Goal: Contribute content

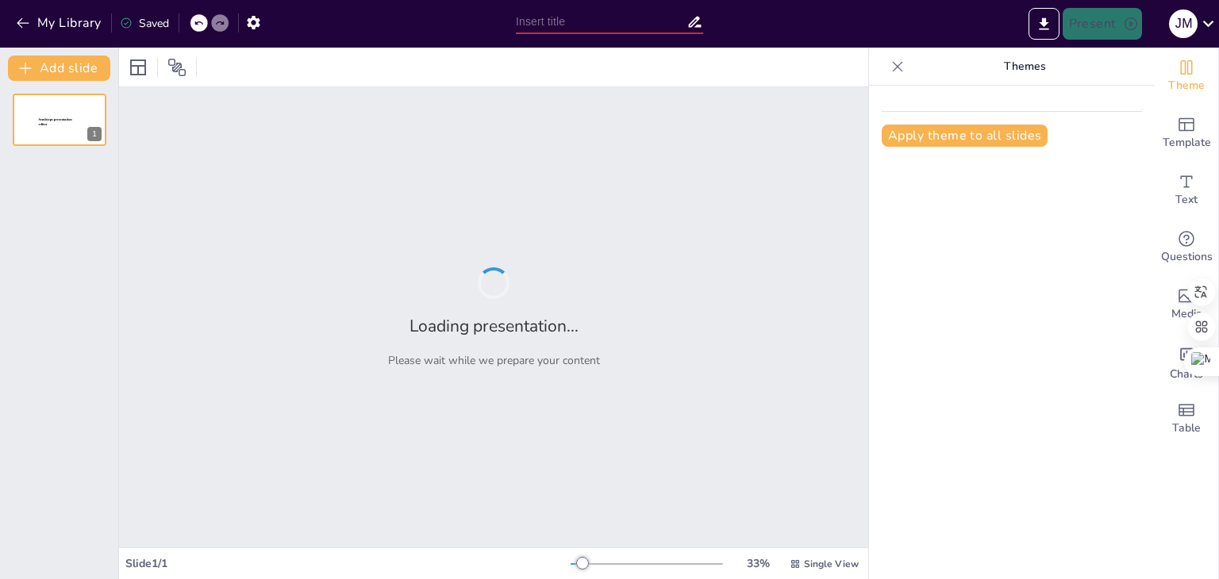
type input "1) "Los 27 Países Miembros de la Unión Europea: Un Panorama Actual""
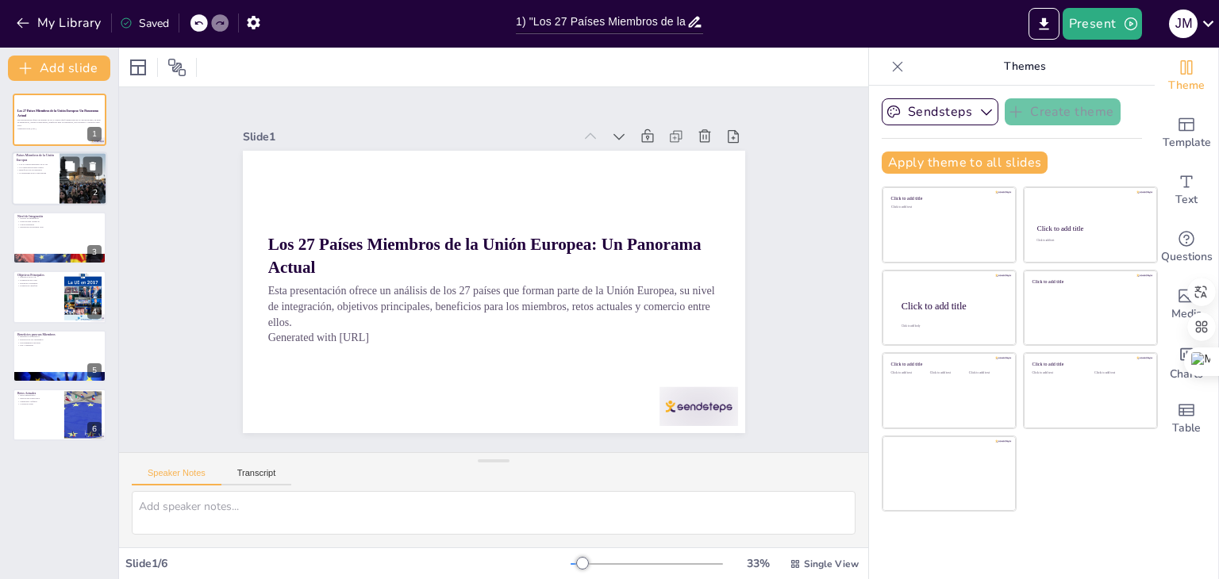
click at [48, 179] on div at bounding box center [59, 179] width 95 height 54
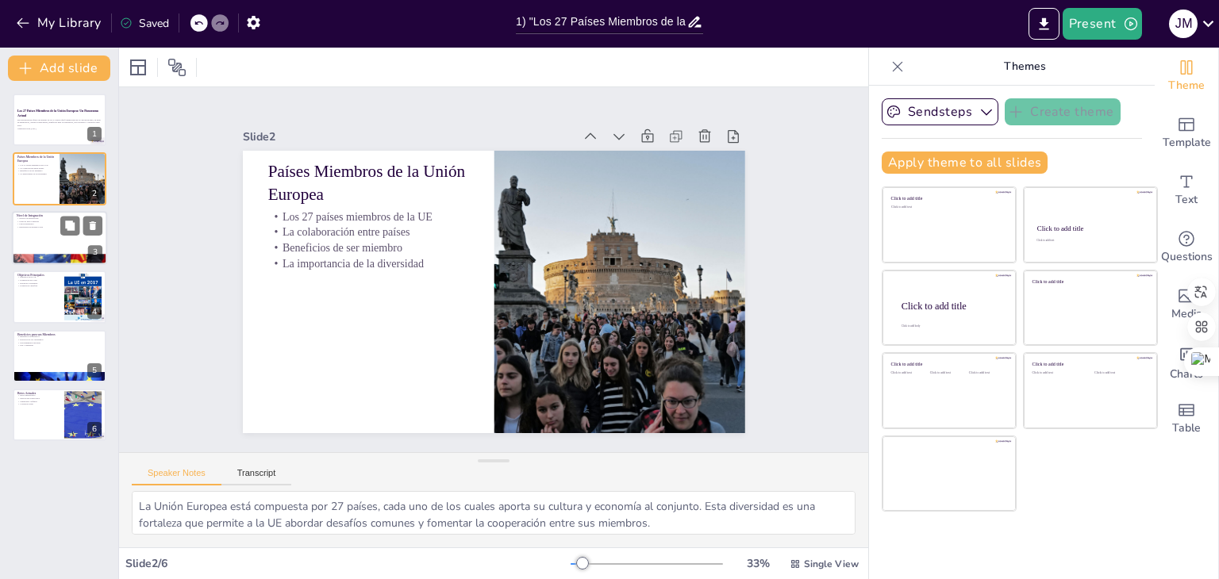
click at [31, 233] on div at bounding box center [59, 238] width 95 height 54
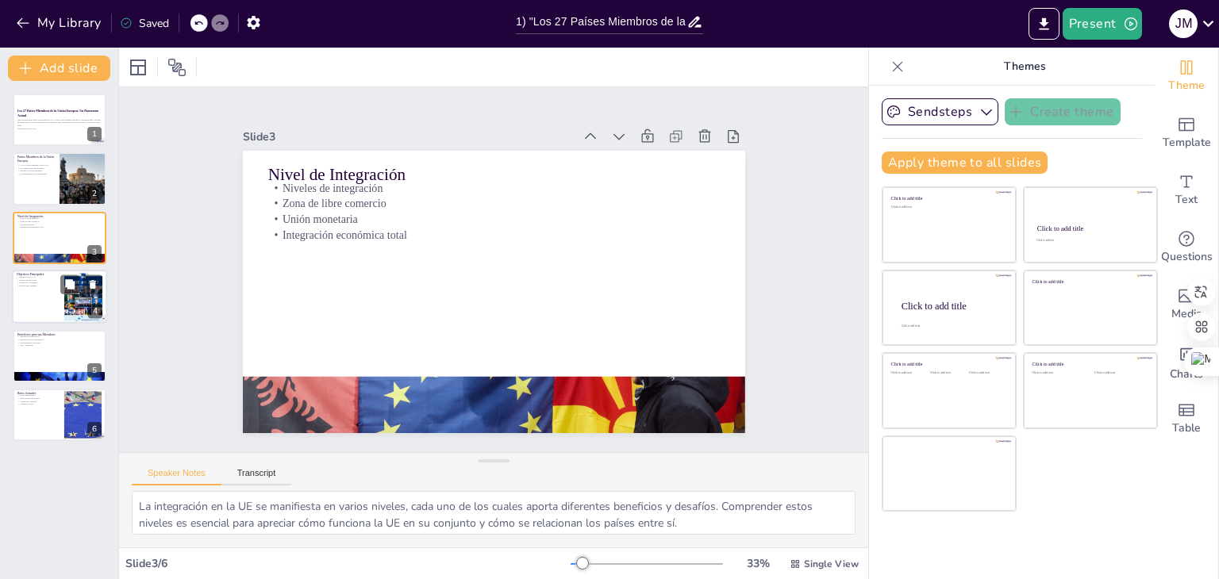
click at [37, 294] on div at bounding box center [59, 297] width 95 height 54
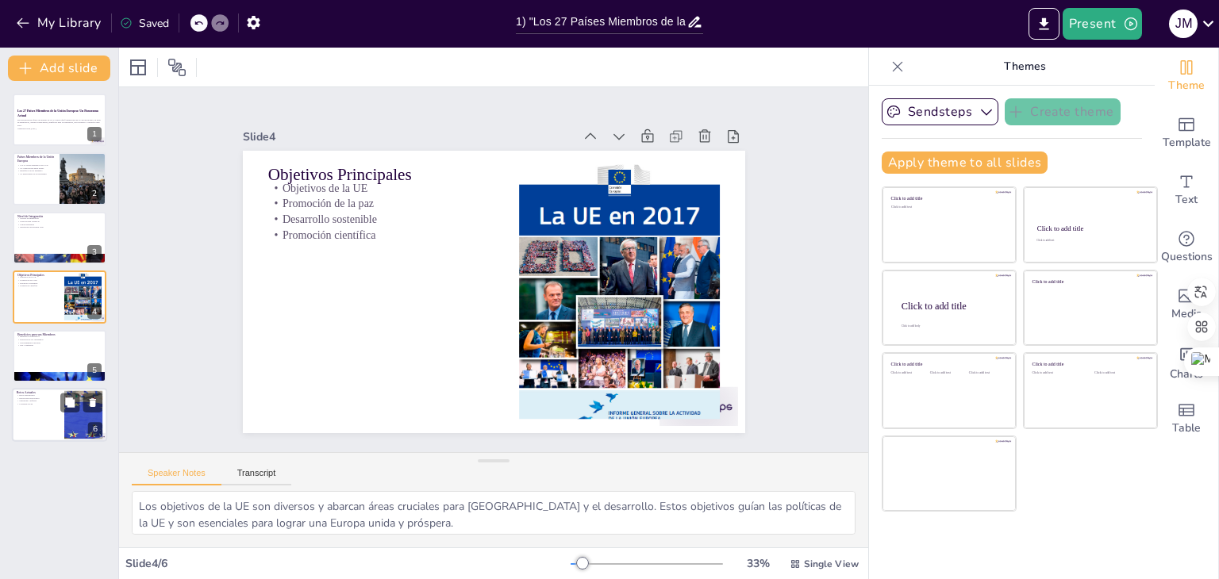
click at [48, 398] on p "Innovación tecnológica" at bounding box center [38, 398] width 43 height 3
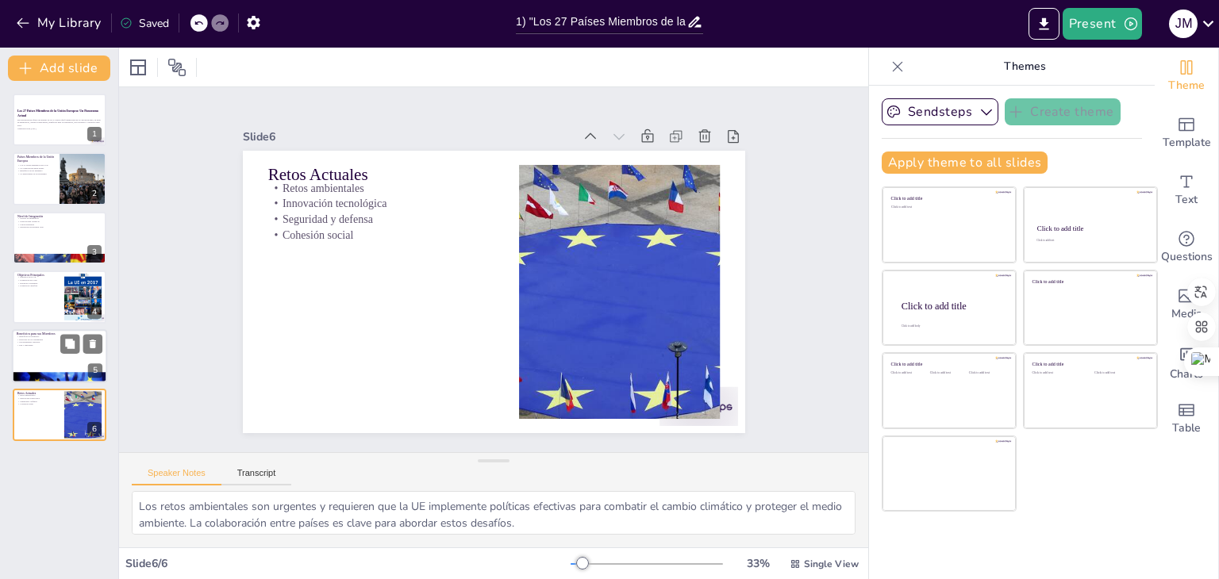
click at [49, 348] on div at bounding box center [59, 356] width 95 height 54
type textarea "Los beneficios económicos son una de las razones principales por las que los pa…"
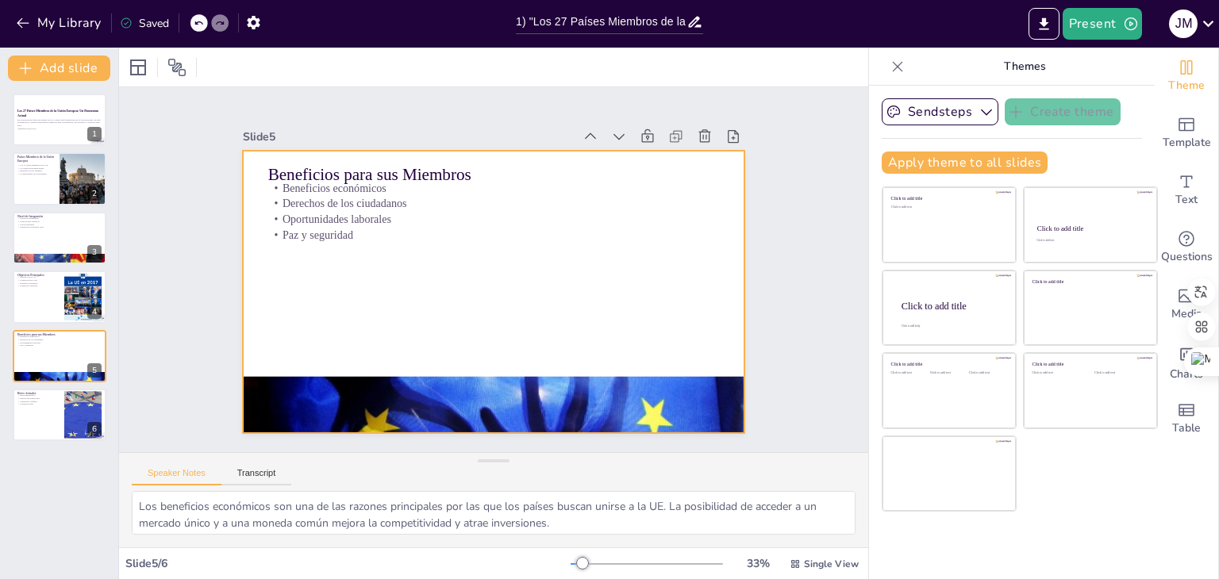
click at [356, 220] on div "Beneficios económicos Derechos de los ciudadanos Oportunidades laborales Paz y …" at bounding box center [517, 216] width 438 height 241
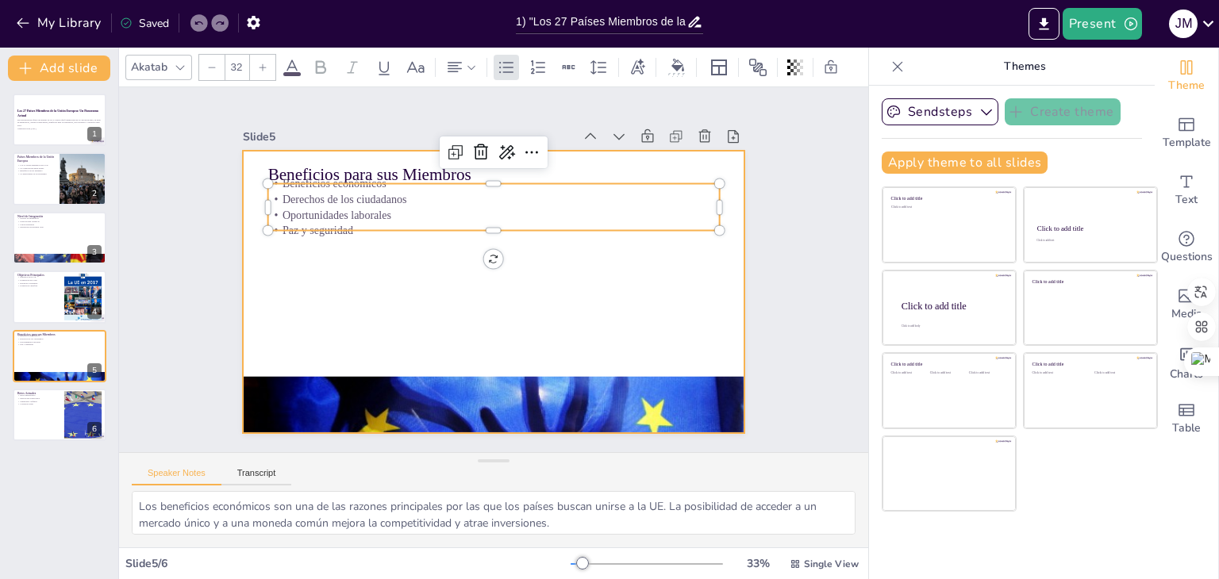
click at [425, 269] on div at bounding box center [512, 257] width 524 height 572
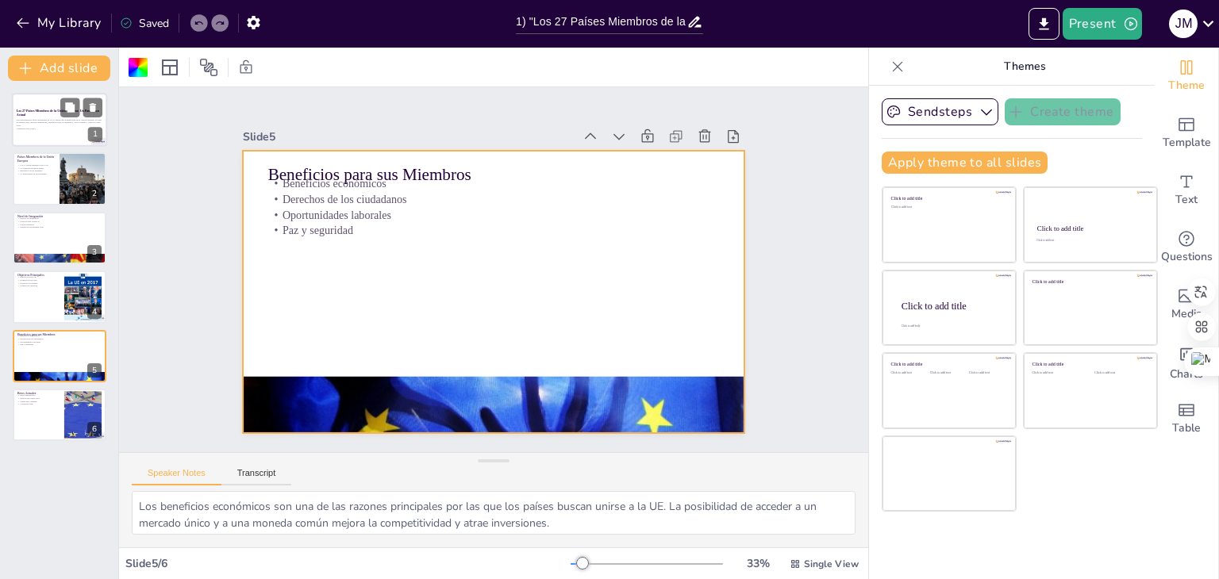
click at [43, 121] on p "Esta presentación ofrece un análisis de los 27 países que forman parte de la Un…" at bounding box center [60, 122] width 86 height 9
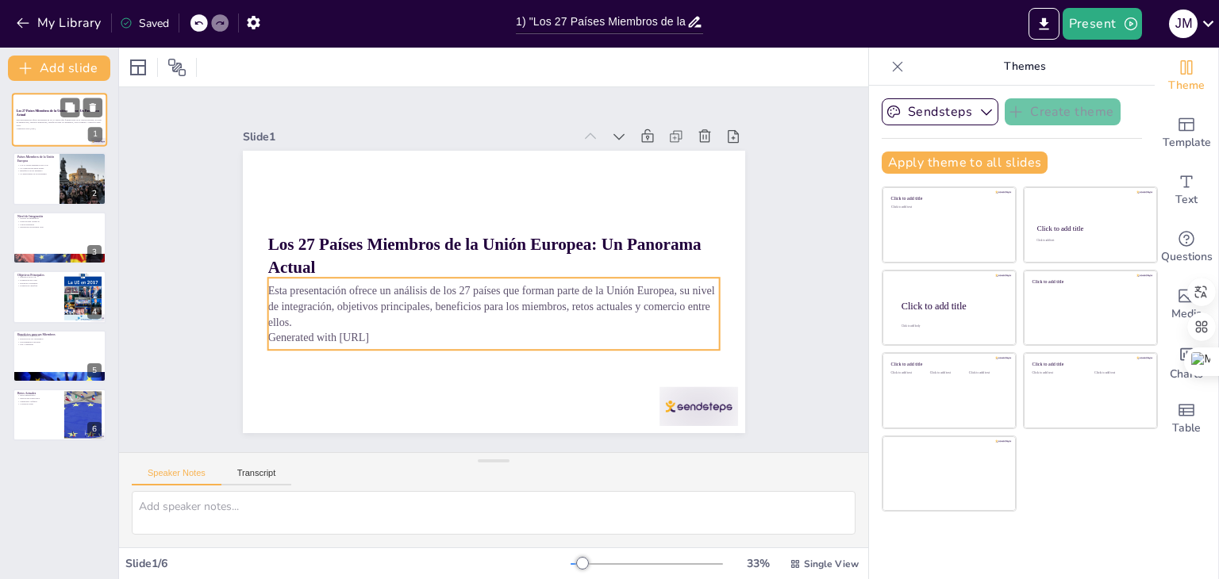
click at [41, 120] on p "Esta presentación ofrece un análisis de los 27 países que forman parte de la Un…" at bounding box center [60, 122] width 86 height 9
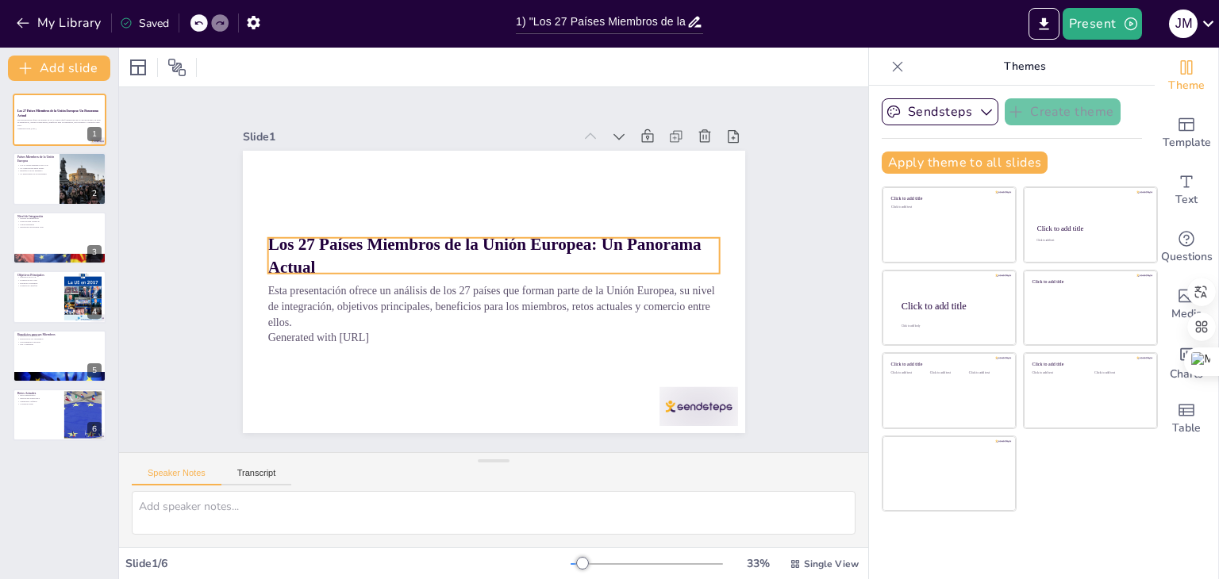
click at [533, 248] on p "Los 27 Países Miembros de la Unión Europea: Un Panorama Actual" at bounding box center [507, 274] width 184 height 445
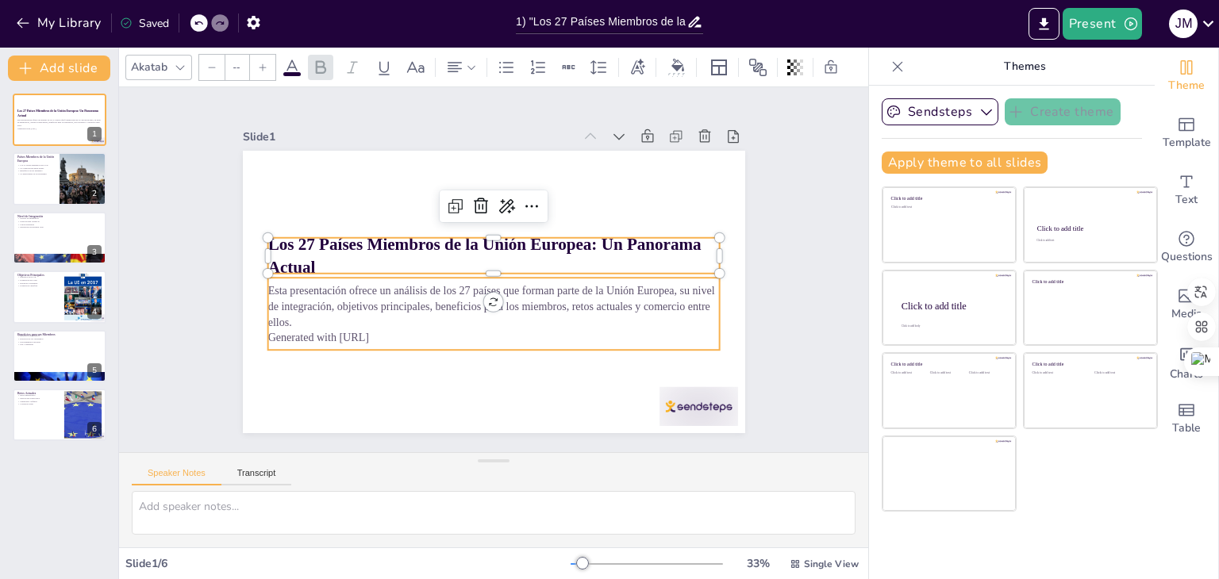
click at [530, 304] on p "Esta presentación ofrece un análisis de los 27 países que forman parte de la Un…" at bounding box center [530, 266] width 94 height 455
type input "32"
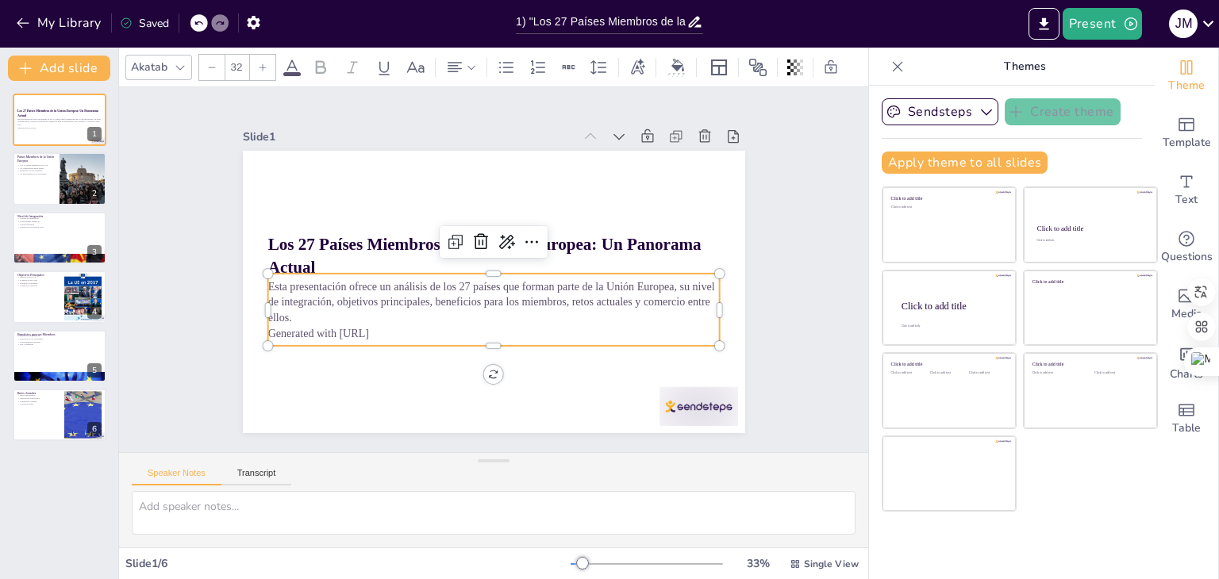
click at [513, 335] on div "Esta presentación ofrece un análisis de los 27 países que forman parte de la Un…" at bounding box center [453, 265] width 119 height 457
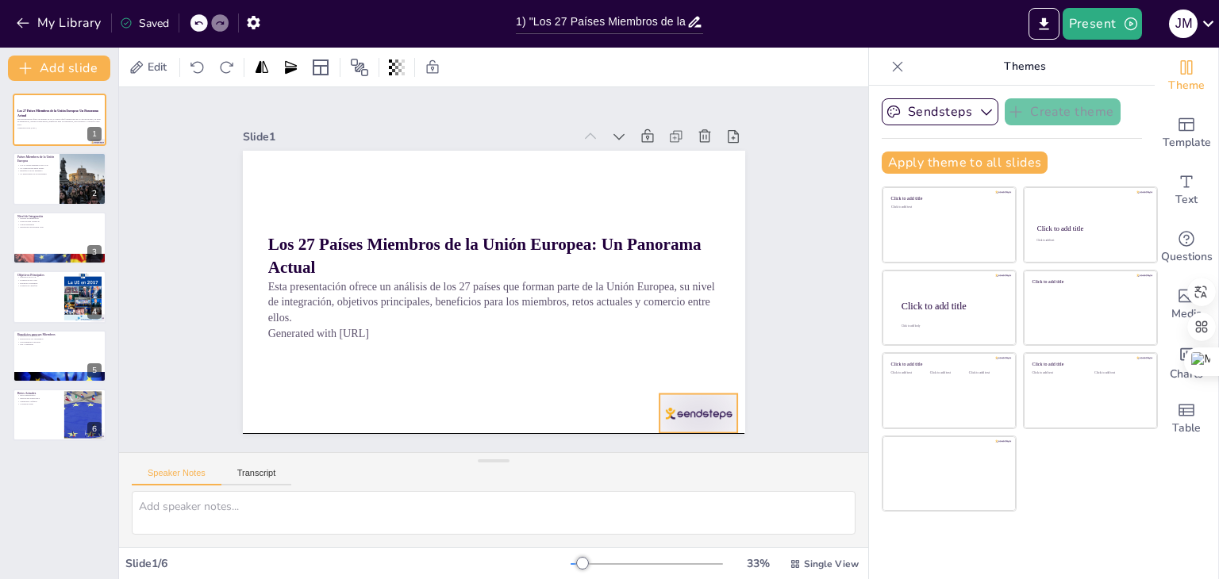
click at [618, 468] on div at bounding box center [575, 507] width 87 height 78
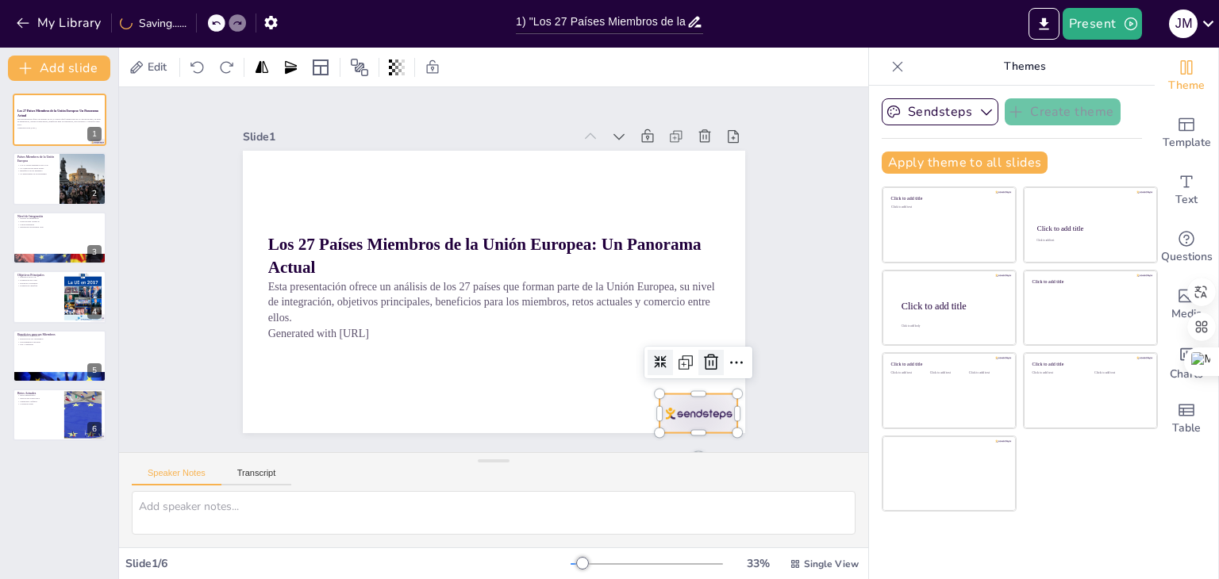
click at [641, 87] on icon at bounding box center [629, 76] width 22 height 22
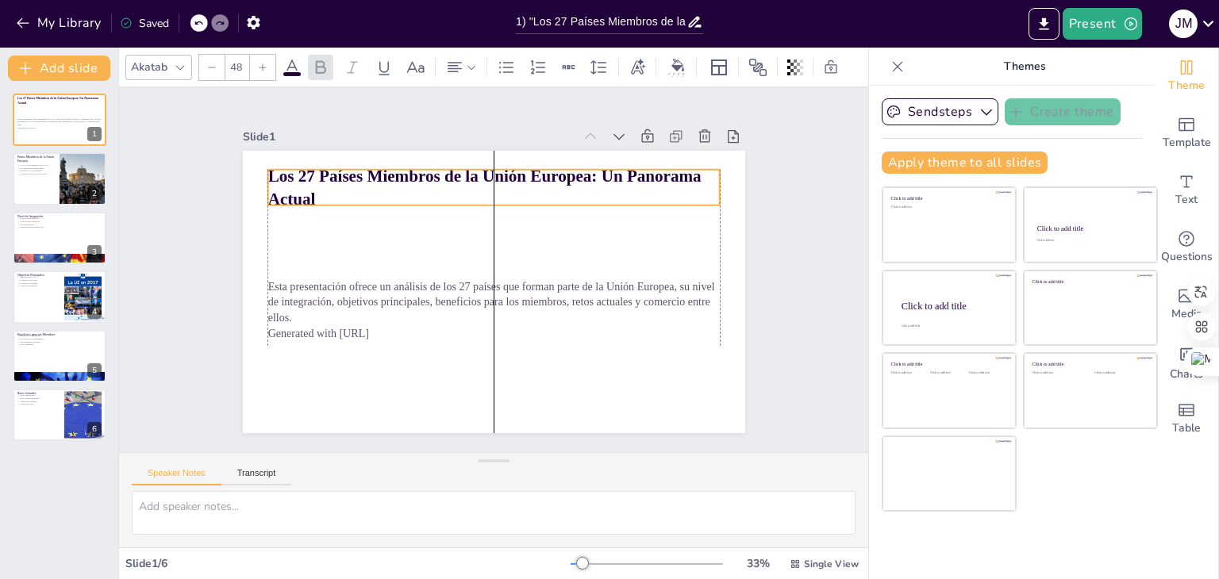
drag, startPoint x: 656, startPoint y: 233, endPoint x: 661, endPoint y: 164, distance: 68.4
click at [661, 167] on strong "Los 27 Países Miembros de la Unión Europea: Un Panorama Actual" at bounding box center [484, 188] width 433 height 42
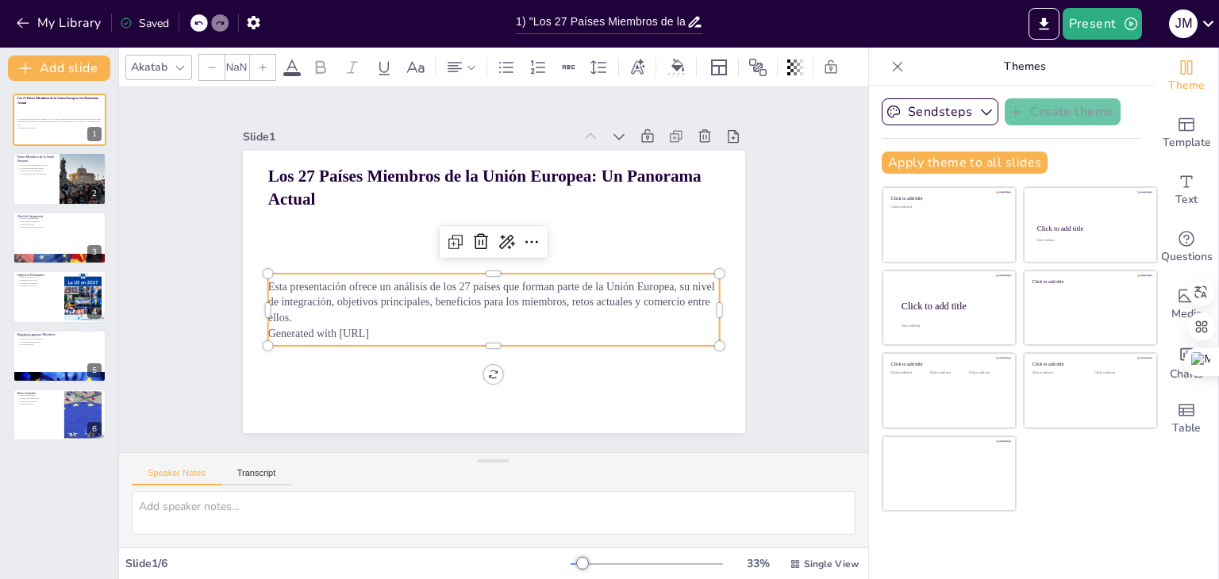
type input "32"
click at [518, 292] on p "Esta presentación ofrece un análisis de los 27 países que forman parte de la Un…" at bounding box center [516, 245] width 368 height 337
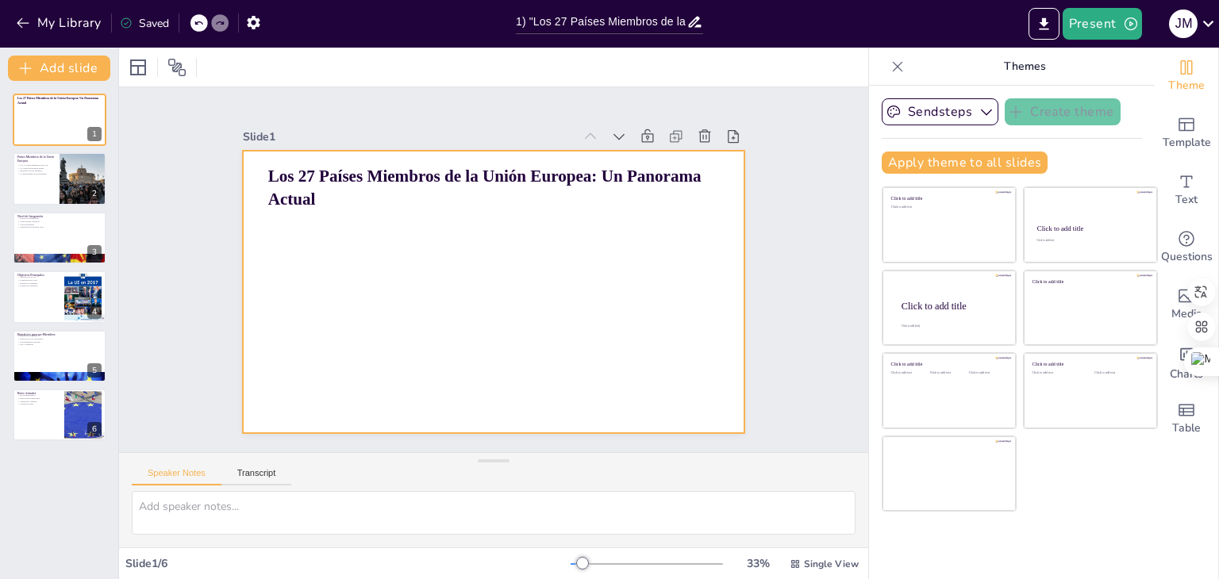
click at [508, 384] on div at bounding box center [476, 283] width 524 height 572
click at [556, 256] on div at bounding box center [477, 255] width 546 height 562
click at [479, 271] on div at bounding box center [491, 247] width 529 height 333
click at [468, 345] on div at bounding box center [494, 292] width 502 height 283
click at [566, 388] on div at bounding box center [489, 291] width 550 height 381
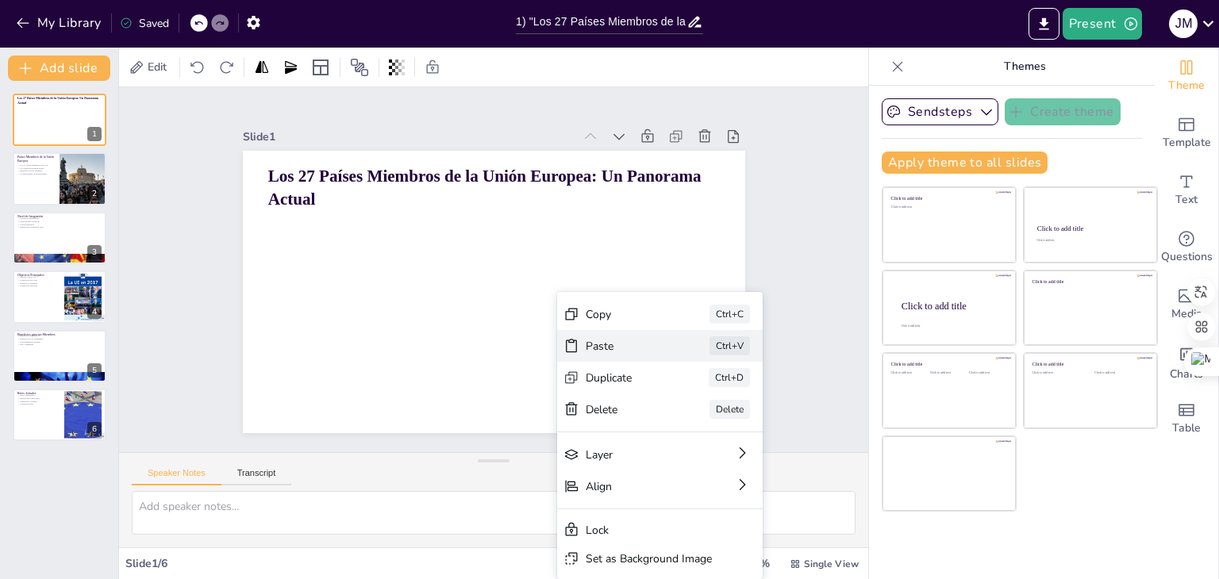
click at [469, 526] on div "Paste" at bounding box center [446, 565] width 46 height 79
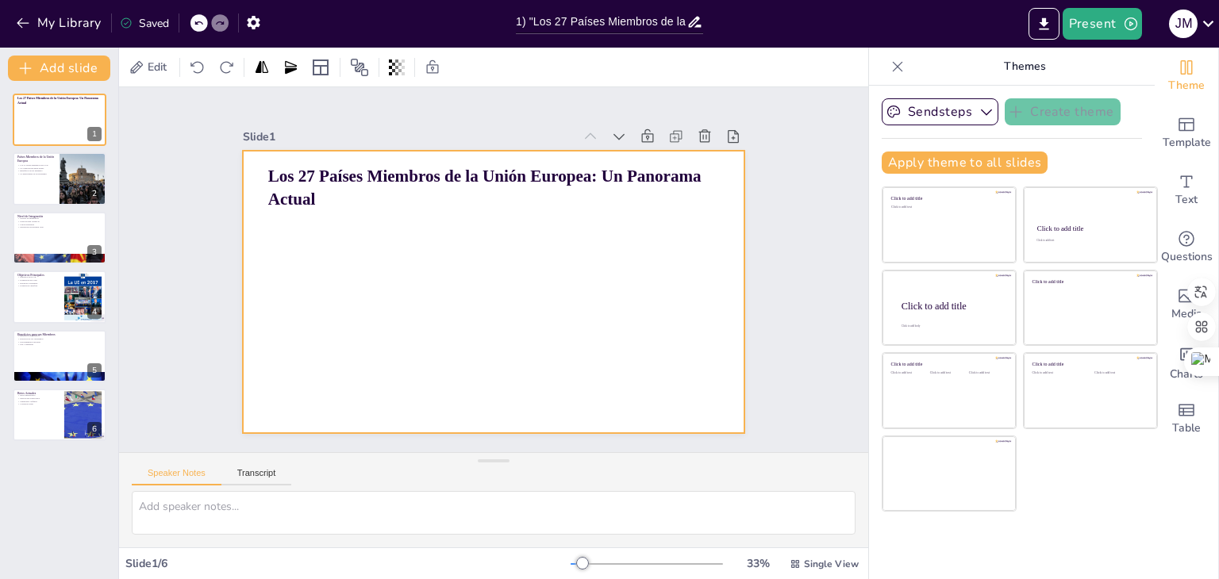
click at [570, 314] on div at bounding box center [477, 284] width 546 height 563
click at [406, 271] on div at bounding box center [494, 292] width 502 height 283
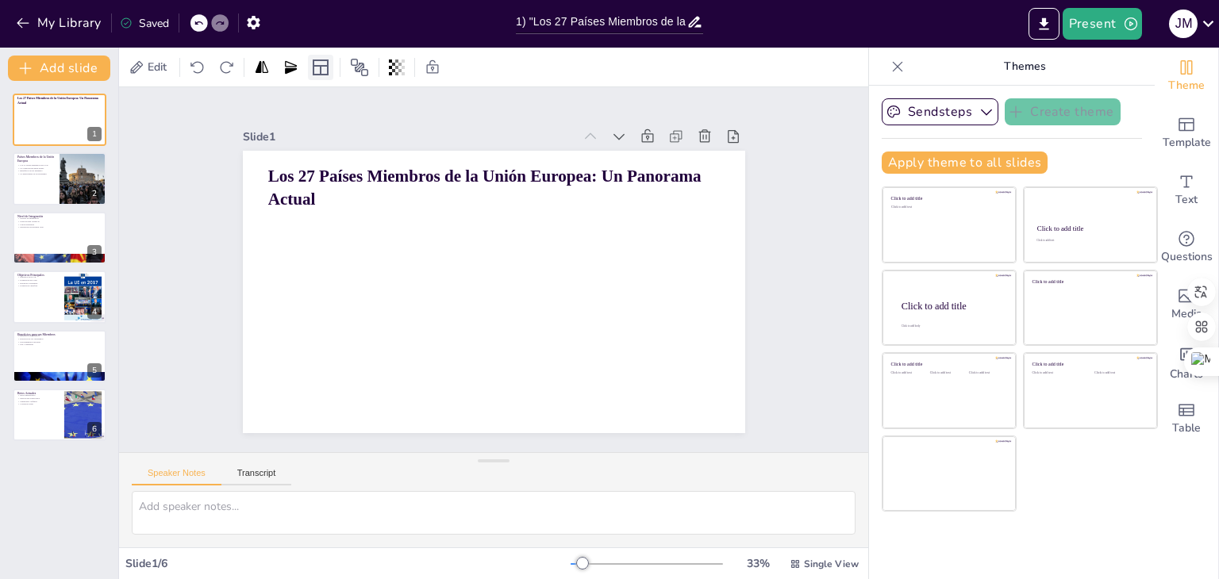
click at [321, 70] on icon at bounding box center [321, 68] width 16 height 16
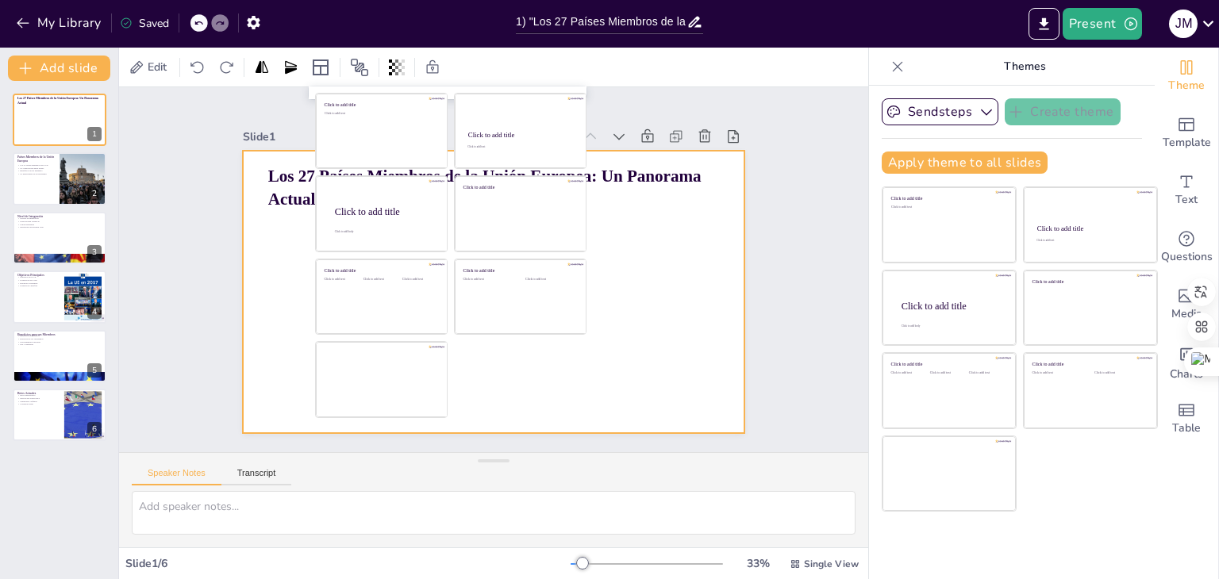
click at [278, 261] on div at bounding box center [503, 249] width 574 height 462
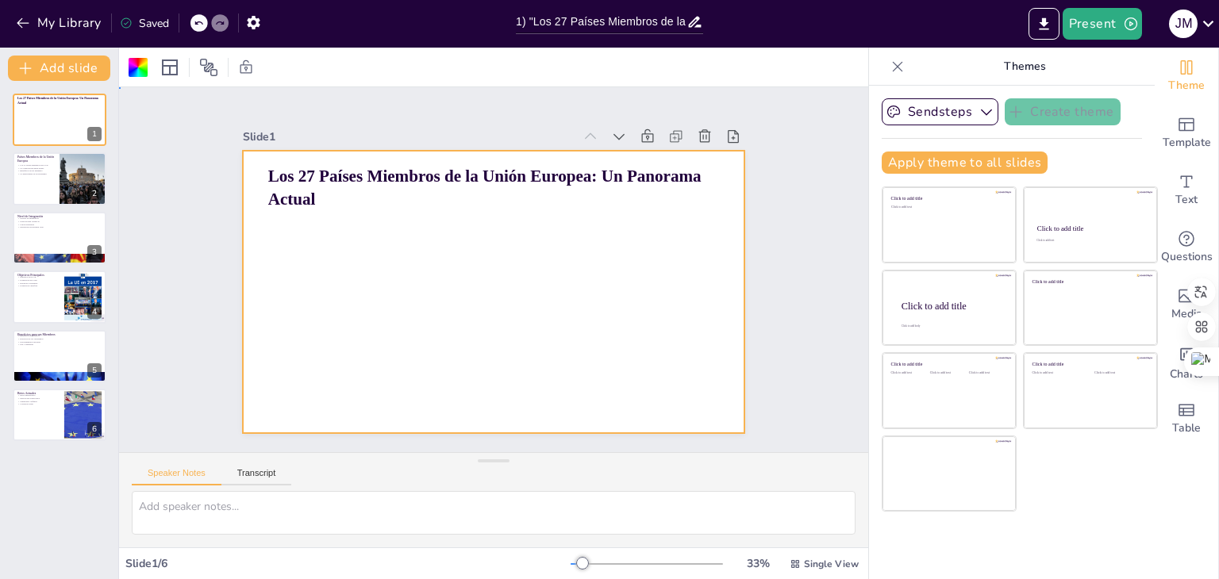
click at [568, 307] on div at bounding box center [494, 292] width 502 height 283
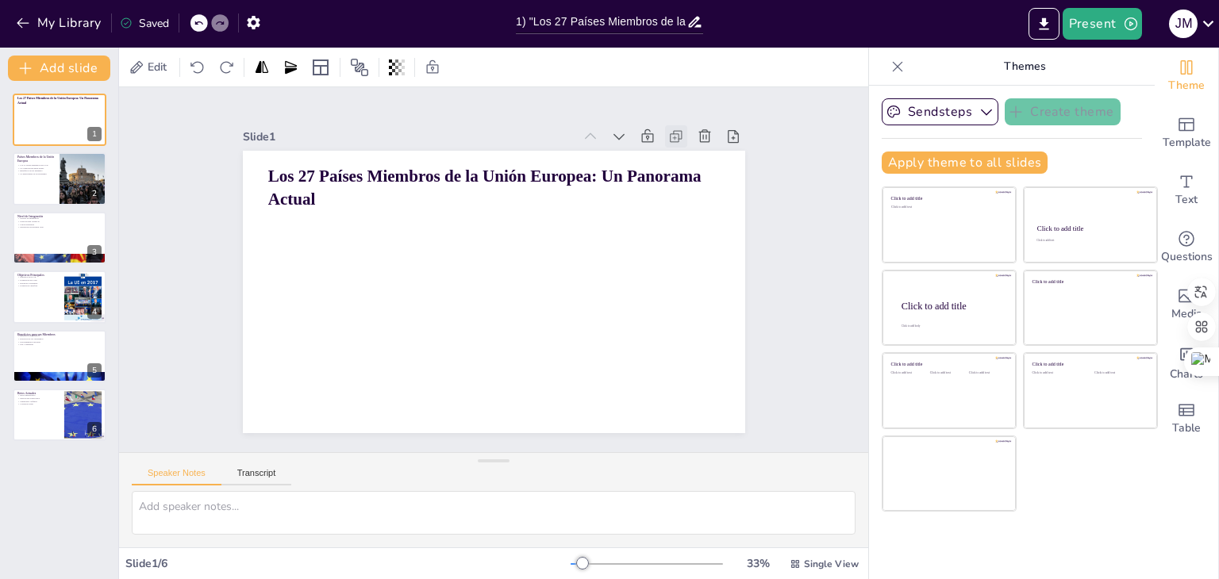
click at [552, 481] on icon at bounding box center [541, 491] width 21 height 21
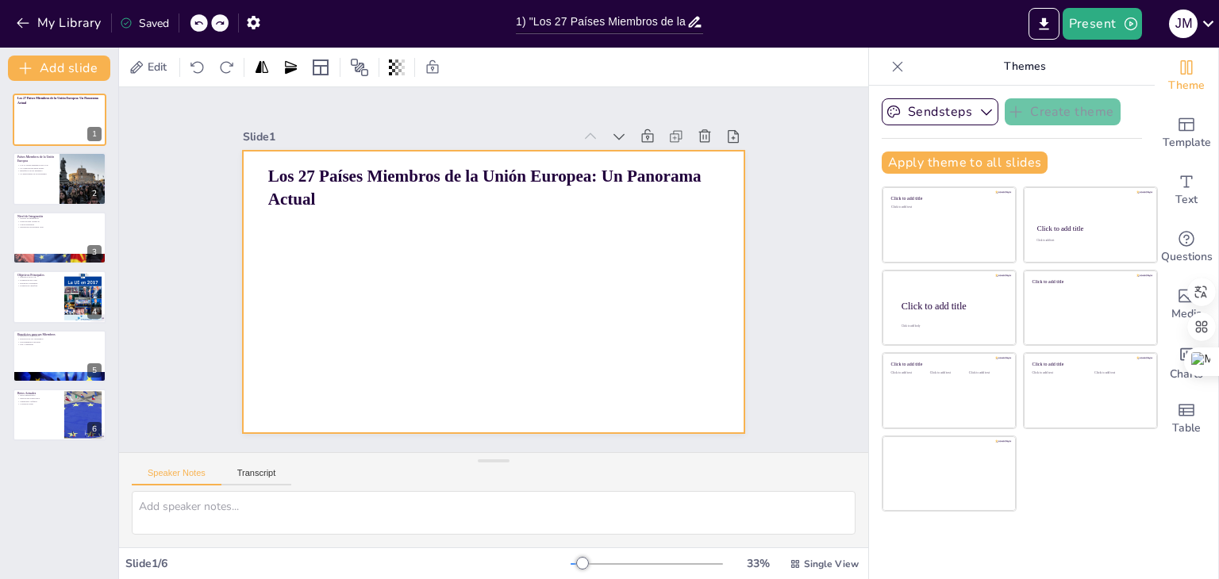
click at [441, 303] on div at bounding box center [476, 283] width 524 height 572
click at [751, 287] on div at bounding box center [766, 302] width 31 height 31
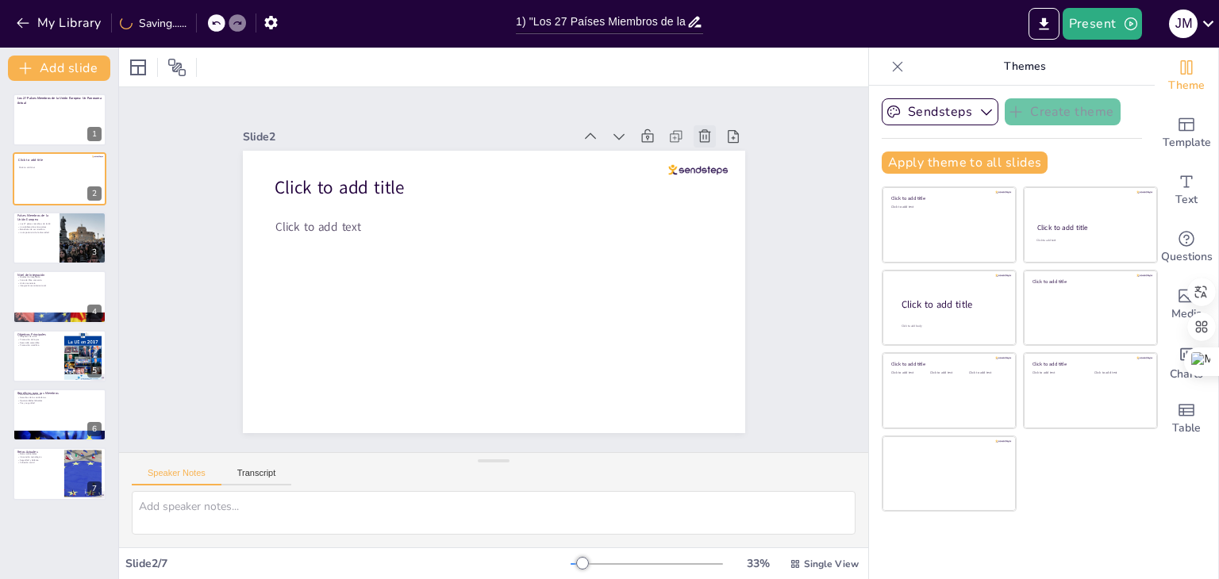
click at [697, 129] on icon at bounding box center [705, 137] width 16 height 16
type textarea "La Unión Europea está compuesta por 27 países, cada uno de los cuales aporta su…"
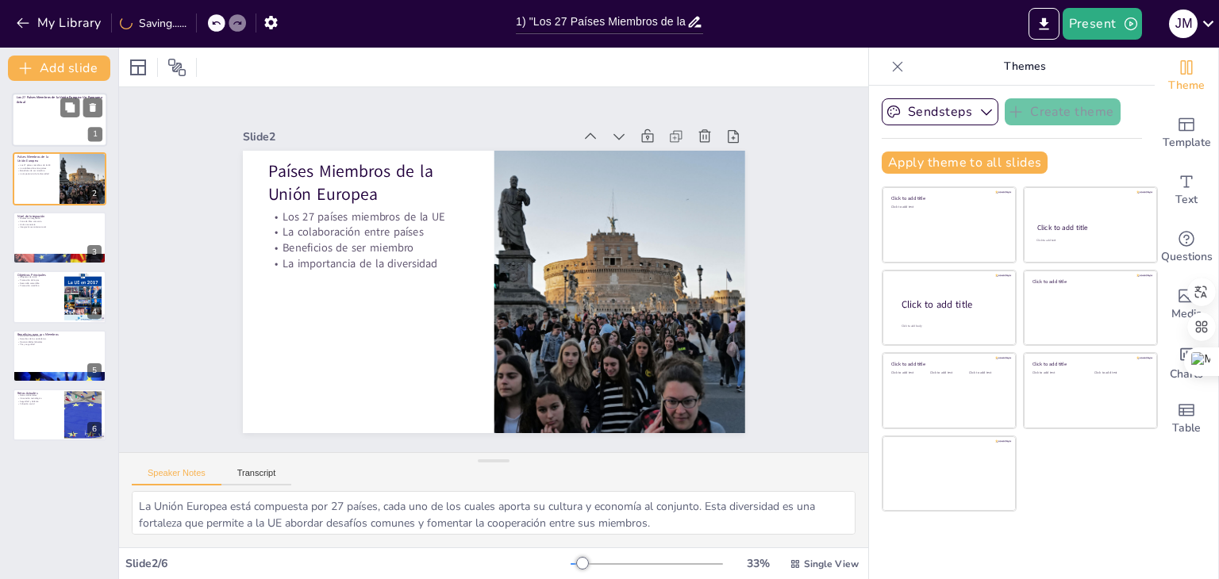
click at [48, 134] on div at bounding box center [59, 120] width 95 height 54
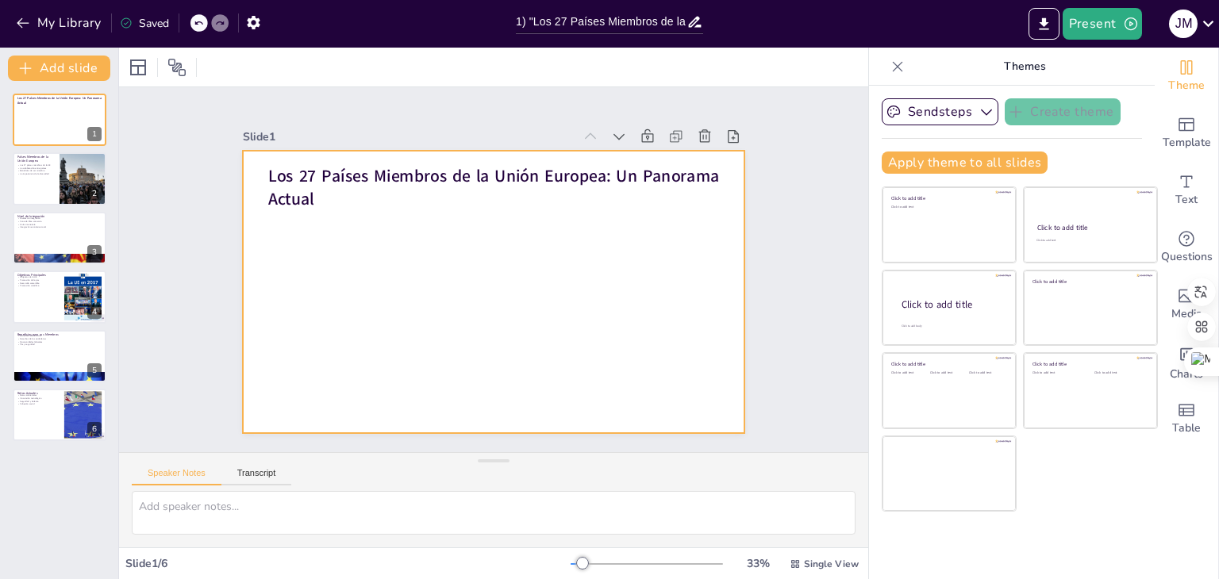
click at [425, 318] on div at bounding box center [472, 276] width 424 height 565
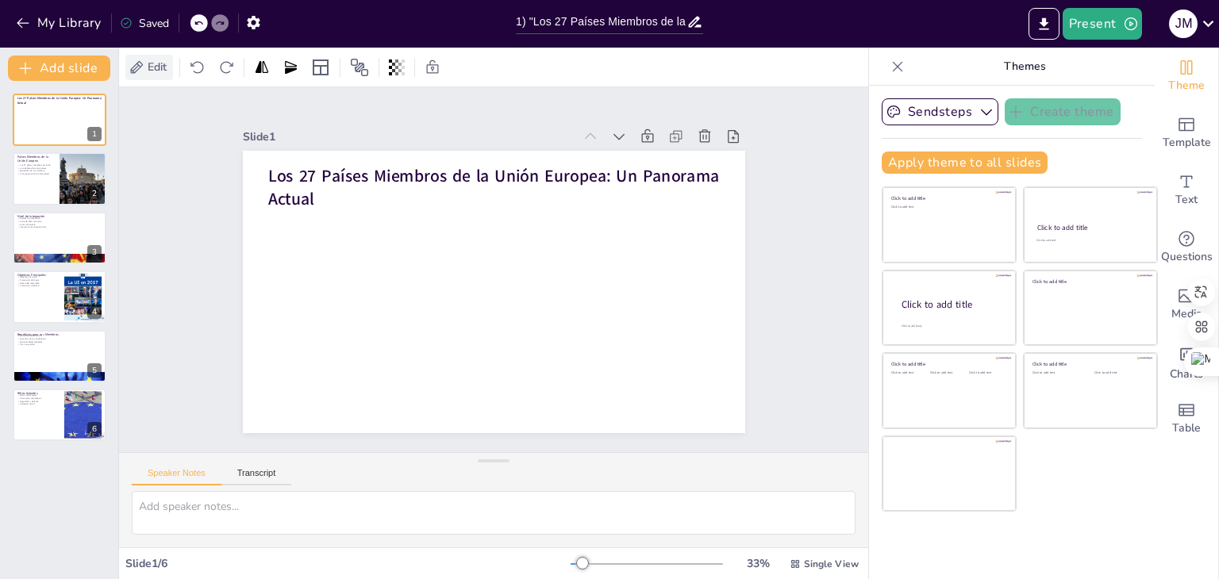
click at [156, 64] on span "Edit" at bounding box center [156, 67] width 25 height 15
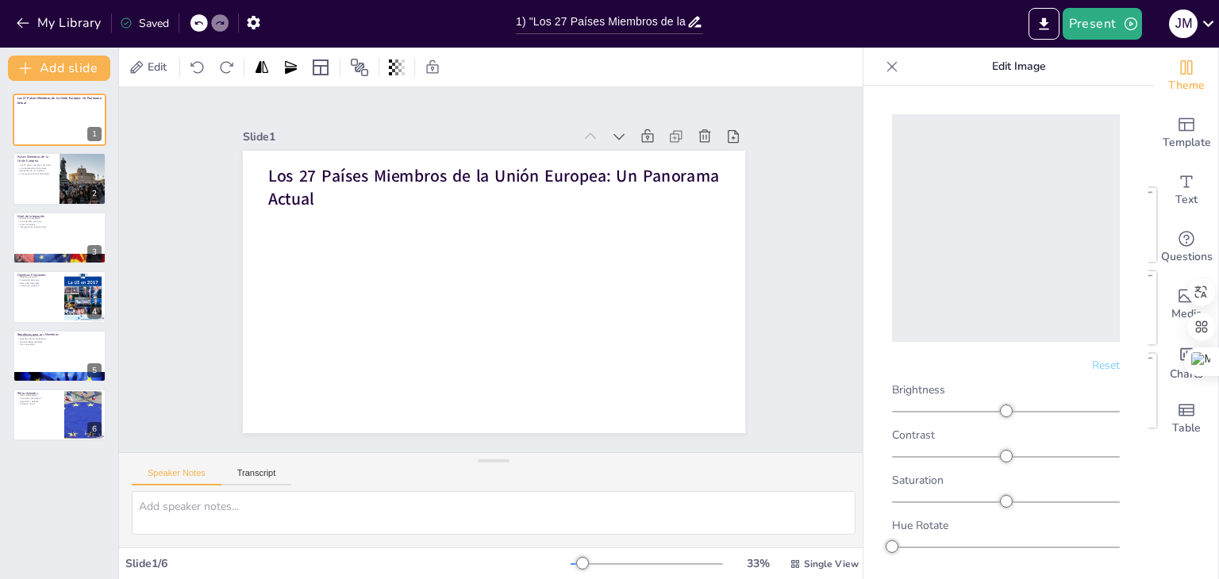
click at [894, 64] on icon at bounding box center [892, 67] width 16 height 16
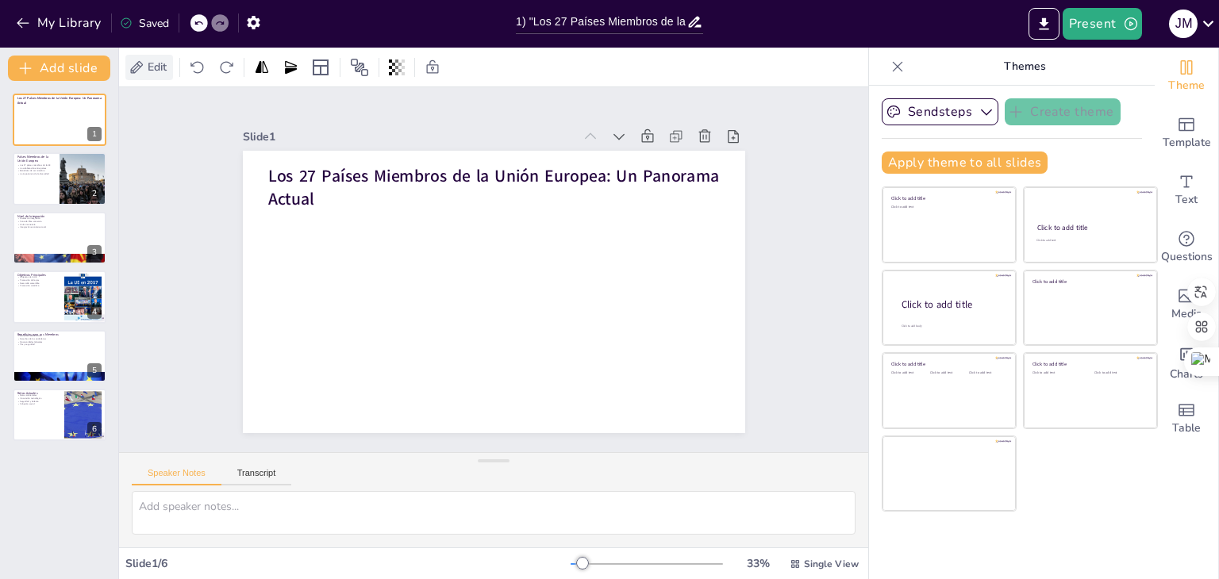
click at [159, 66] on span "Edit" at bounding box center [156, 67] width 25 height 15
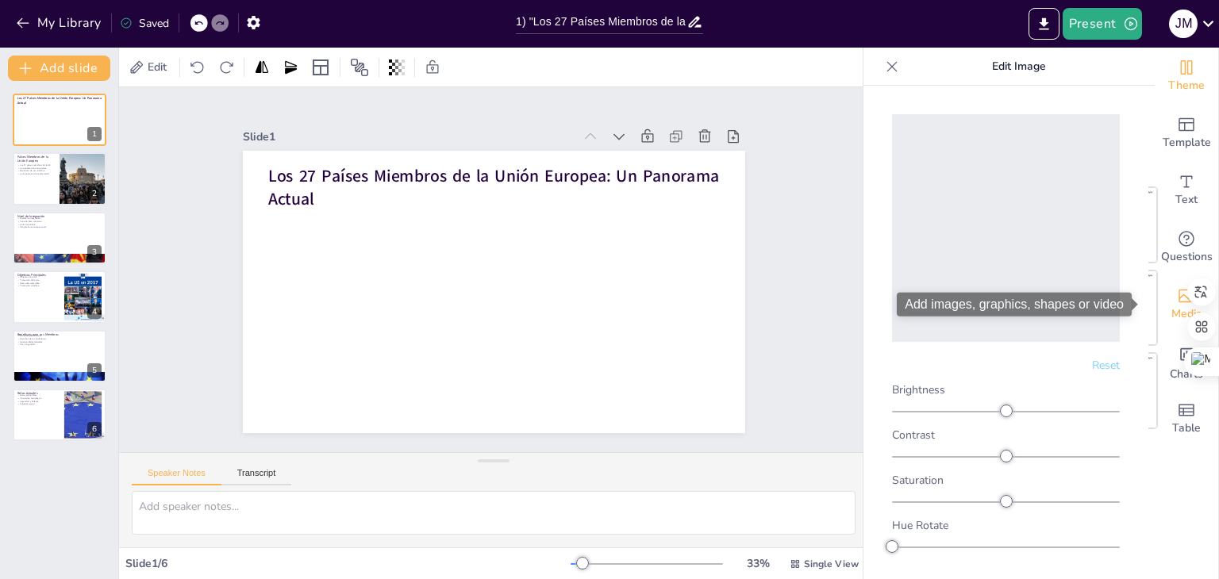
click at [1172, 317] on span "Media" at bounding box center [1187, 314] width 31 height 17
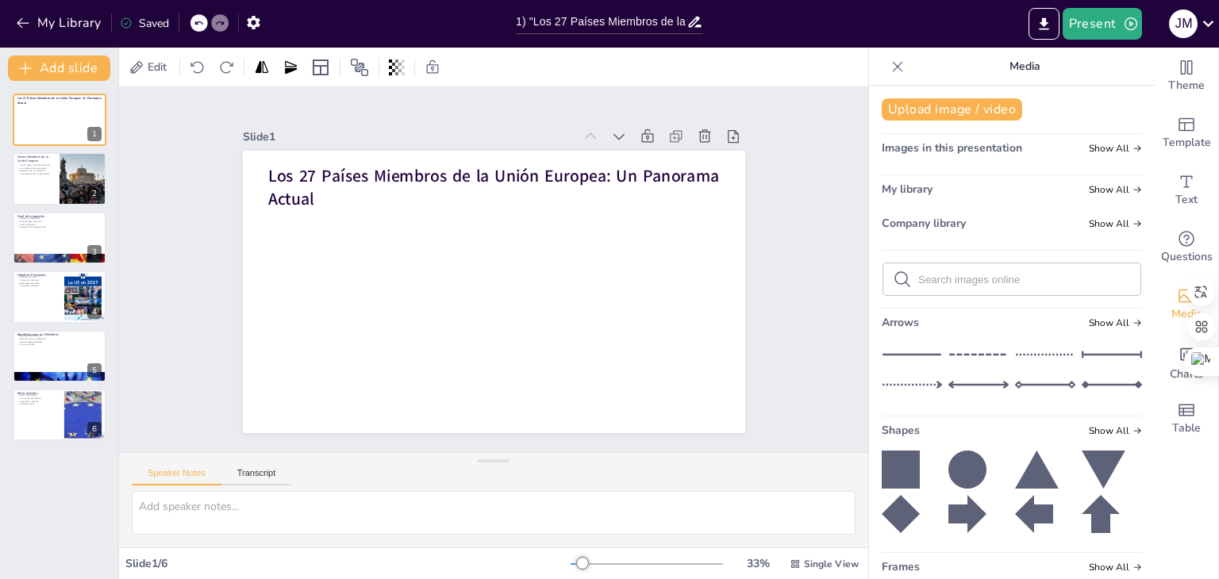
click at [968, 277] on input "text" at bounding box center [1024, 280] width 213 height 12
click at [949, 147] on span "Images in this presentation" at bounding box center [952, 147] width 140 height 15
click at [982, 114] on button "Upload image / video" at bounding box center [952, 109] width 140 height 22
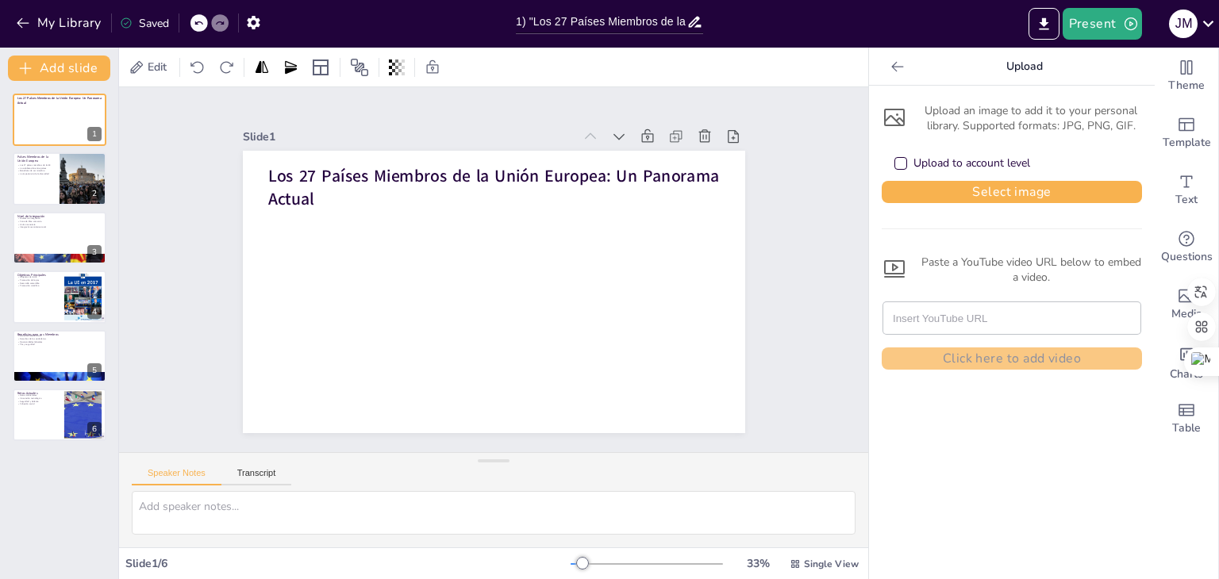
click at [883, 111] on icon at bounding box center [894, 117] width 25 height 25
click at [898, 57] on div at bounding box center [897, 66] width 25 height 25
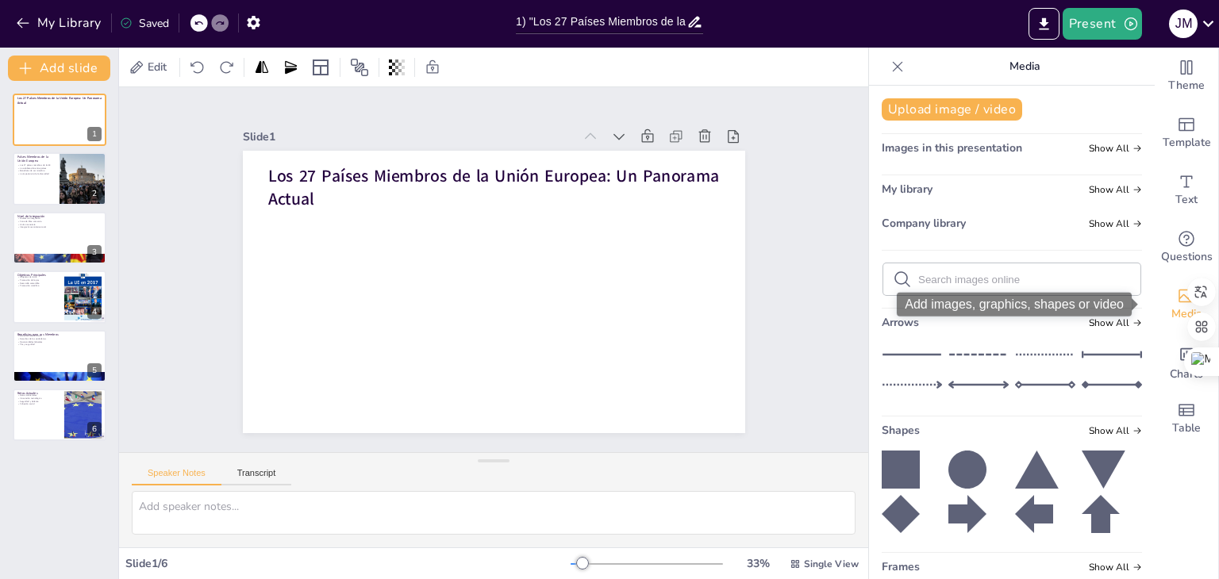
click at [1177, 296] on icon "Add images, graphics, shapes or video" at bounding box center [1186, 296] width 19 height 19
click at [933, 150] on span "Images in this presentation" at bounding box center [952, 147] width 140 height 15
click at [1133, 145] on icon at bounding box center [1138, 149] width 10 height 10
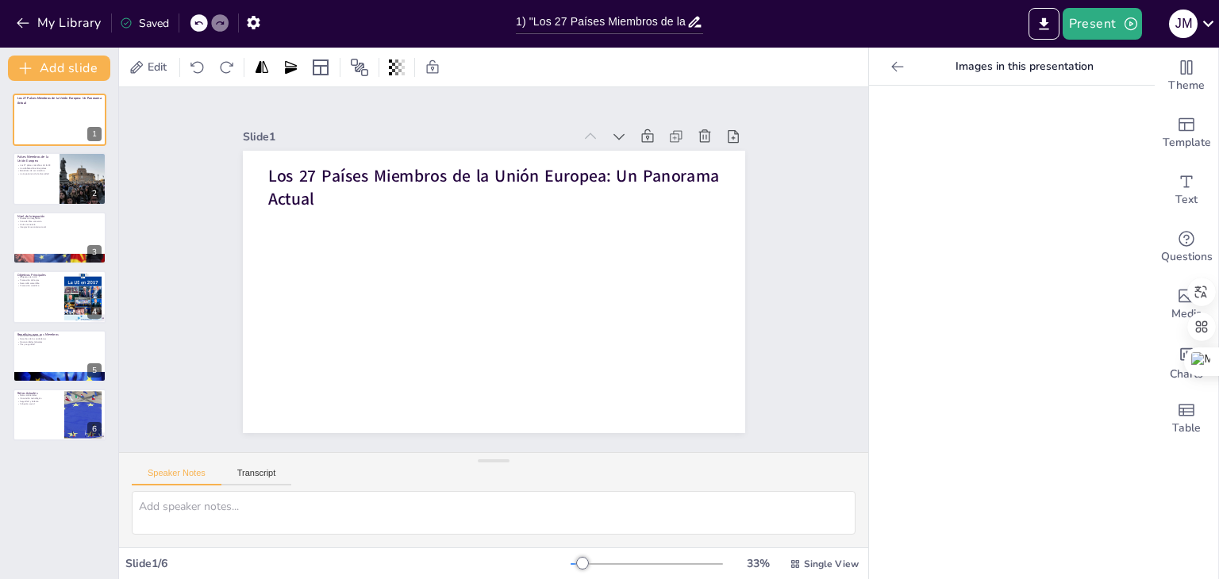
click at [890, 65] on icon at bounding box center [898, 67] width 16 height 16
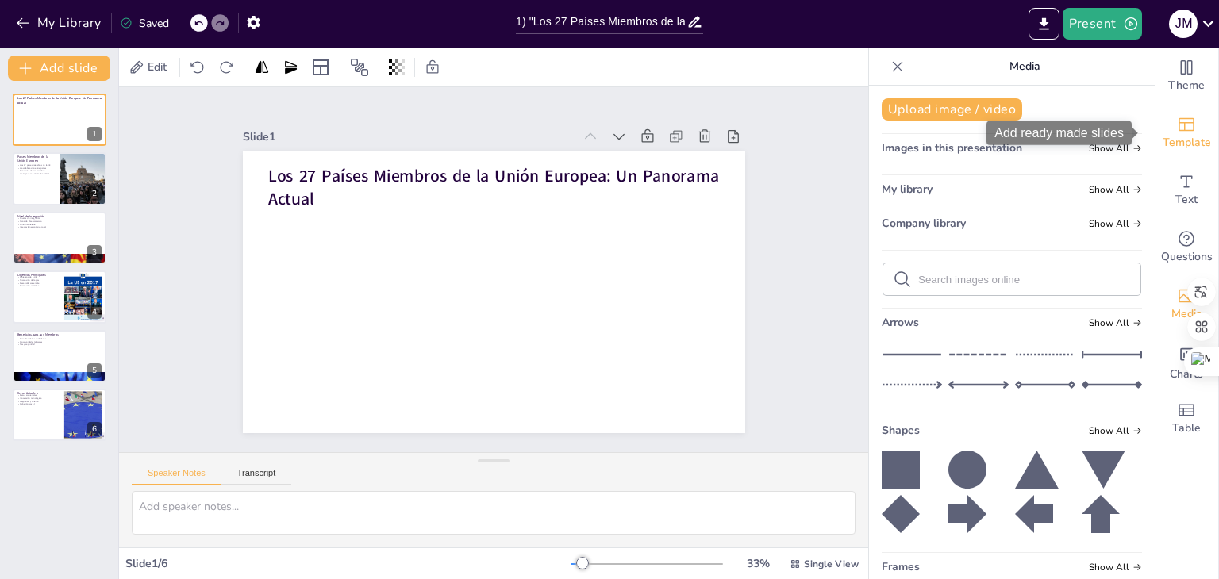
click at [1177, 126] on icon "Add ready made slides" at bounding box center [1186, 124] width 19 height 19
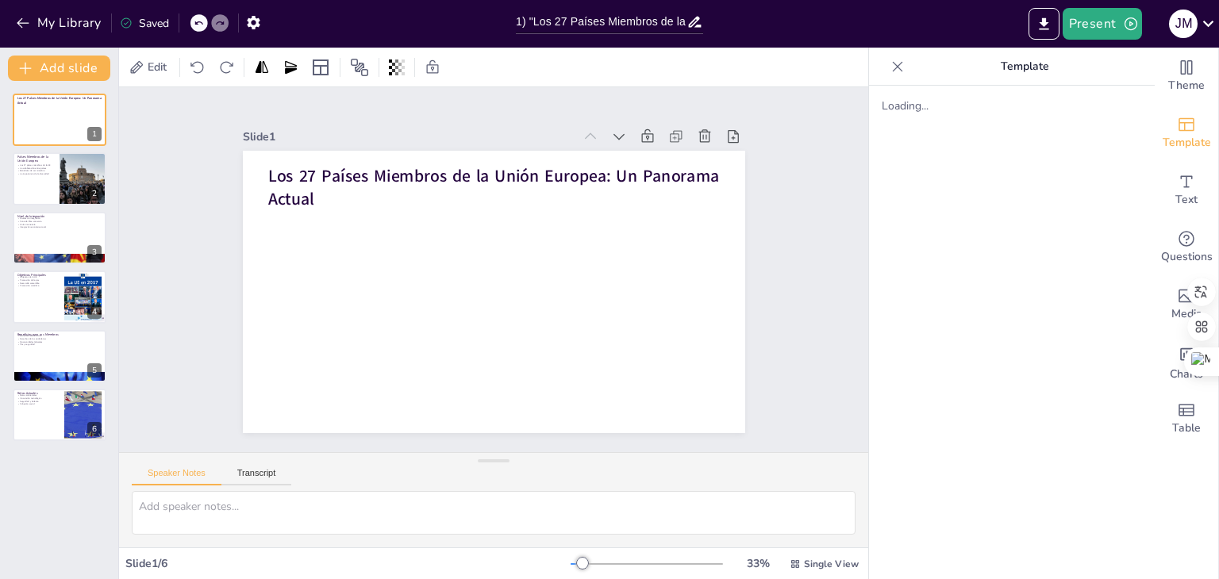
click at [890, 64] on icon at bounding box center [898, 67] width 16 height 16
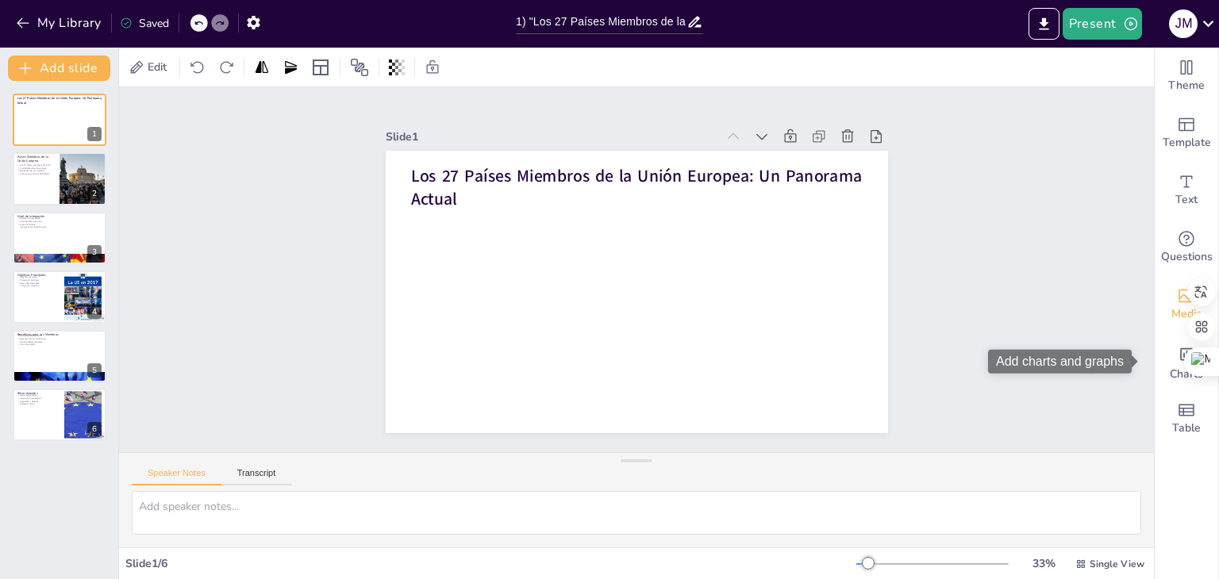
click at [1172, 310] on span "Media" at bounding box center [1187, 314] width 31 height 17
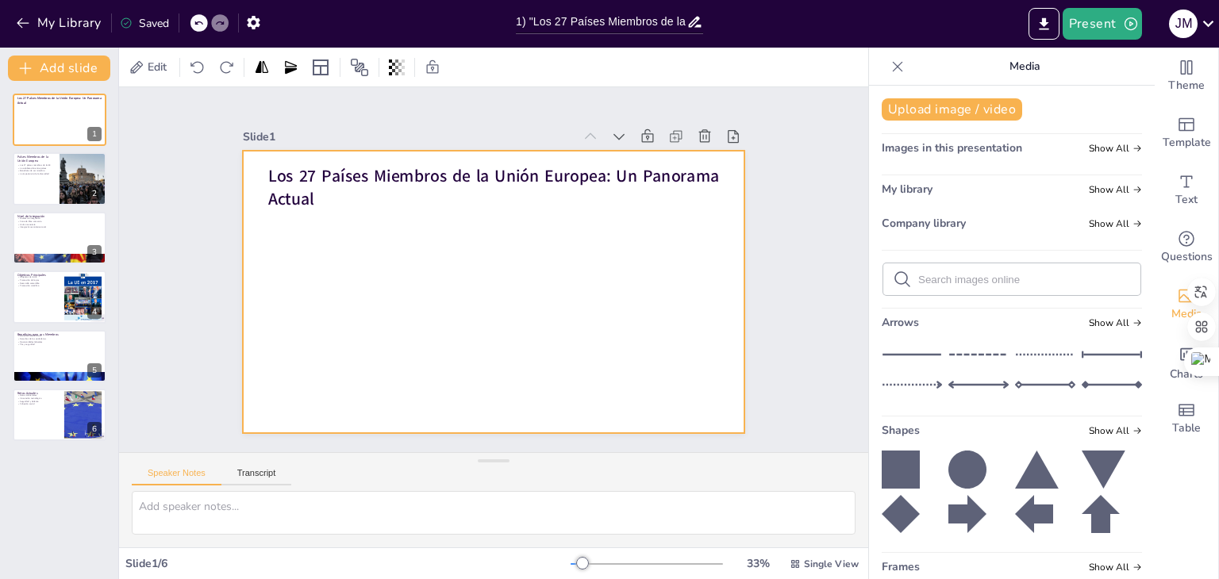
click at [473, 268] on div at bounding box center [494, 292] width 502 height 283
click at [441, 327] on div at bounding box center [472, 274] width 381 height 550
click at [404, 309] on div at bounding box center [494, 292] width 502 height 283
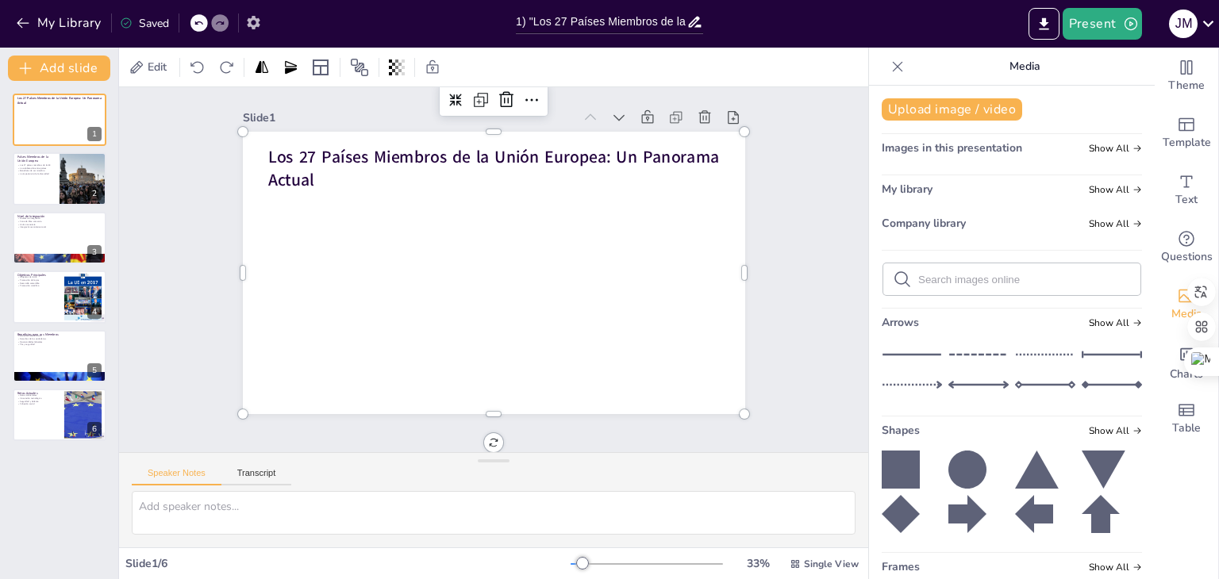
click at [245, 29] on icon "button" at bounding box center [253, 22] width 17 height 17
click at [249, 26] on icon "button" at bounding box center [253, 22] width 13 height 13
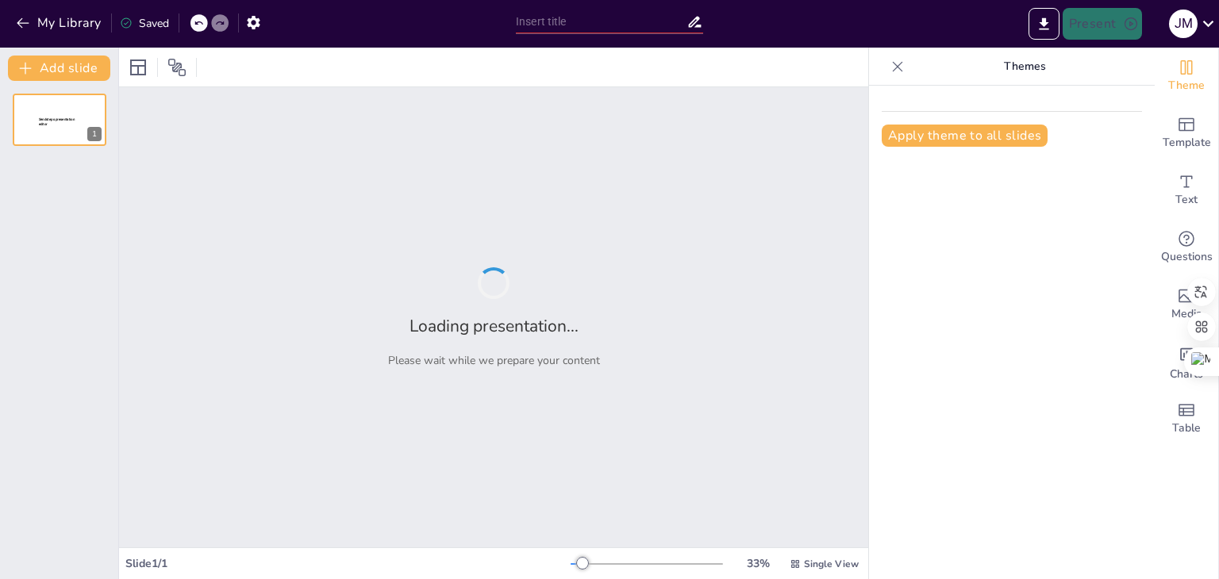
type input "1) "Los 27 Países Miembros de la Unión Europea: Un Panorama Actual""
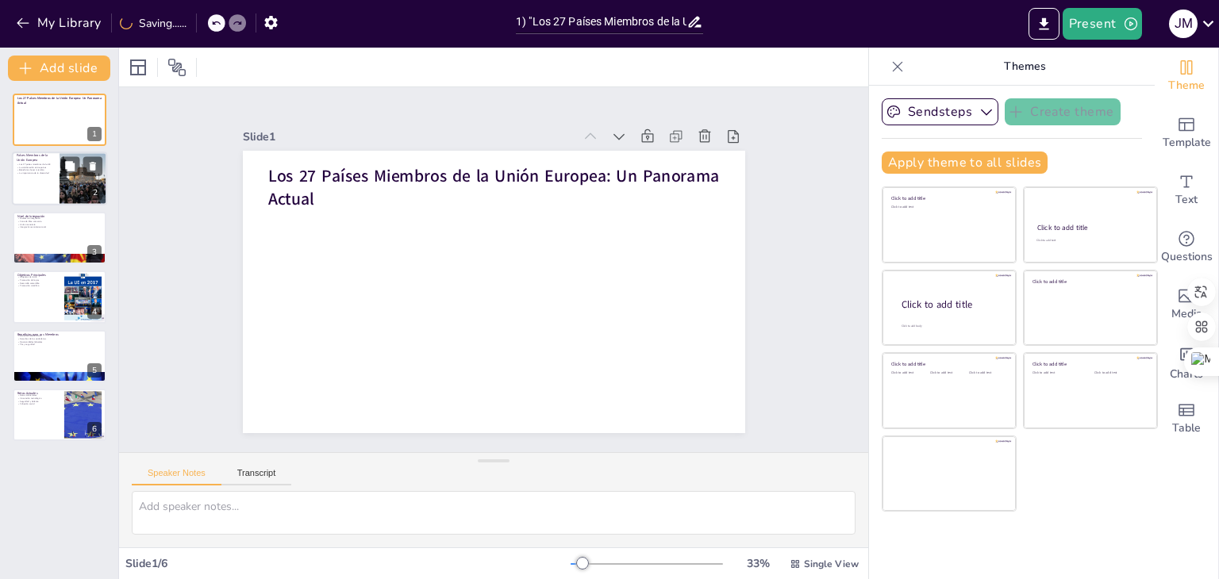
click at [29, 167] on p "La colaboración entre países" at bounding box center [36, 167] width 38 height 3
type textarea "La Unión Europea está compuesta por 27 países, cada uno de los cuales aporta su…"
